Goal: Task Accomplishment & Management: Manage account settings

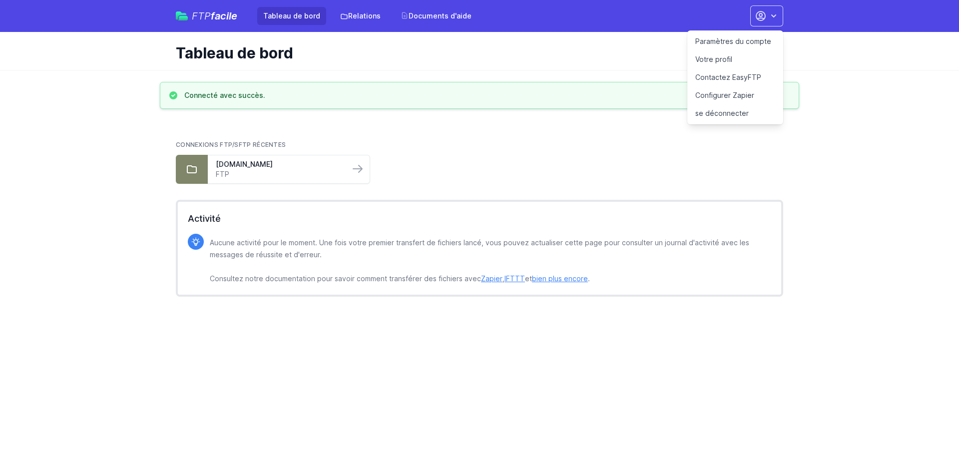
click at [617, 141] on h2 "Connexions FTP/SFTP récentes" at bounding box center [480, 145] width 608 height 8
click at [278, 10] on link "Tableau de bord" at bounding box center [291, 16] width 69 height 18
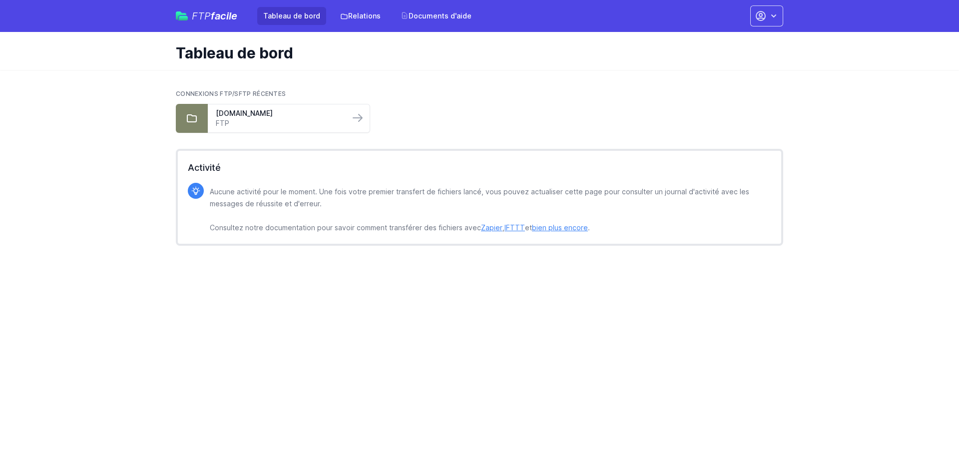
click at [777, 1] on div "FTP facile Tableau de bord Relations Documents d'aide Paramètres du compte Votr…" at bounding box center [480, 16] width 608 height 32
click at [775, 5] on button "button" at bounding box center [767, 15] width 33 height 21
click at [716, 40] on font "Paramètres du compte" at bounding box center [734, 41] width 76 height 8
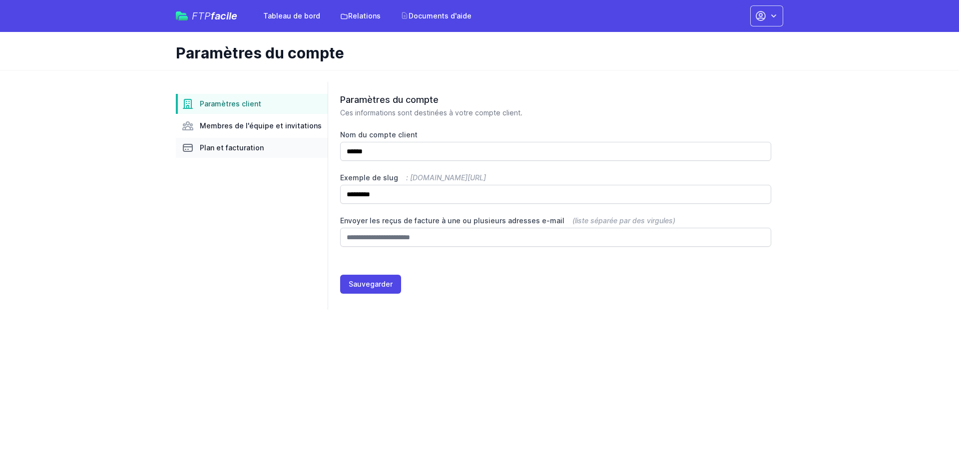
click at [243, 148] on font "Plan et facturation" at bounding box center [232, 147] width 64 height 8
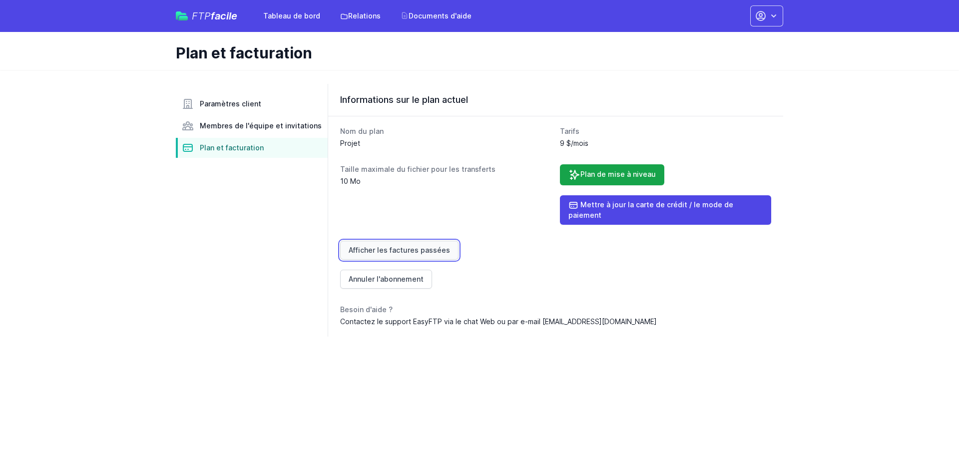
click at [394, 246] on font "Afficher les factures passées" at bounding box center [399, 250] width 101 height 8
